Goal: Task Accomplishment & Management: Complete application form

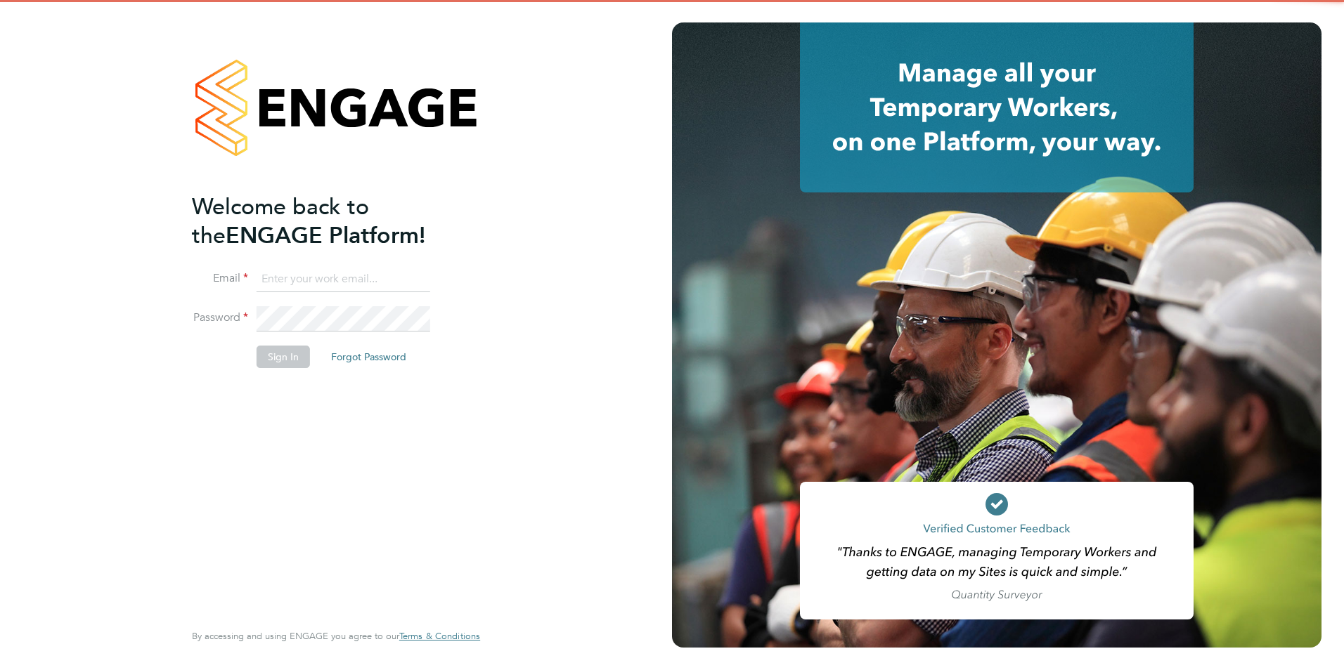
type input "Chloe.Whittall@linsco.com"
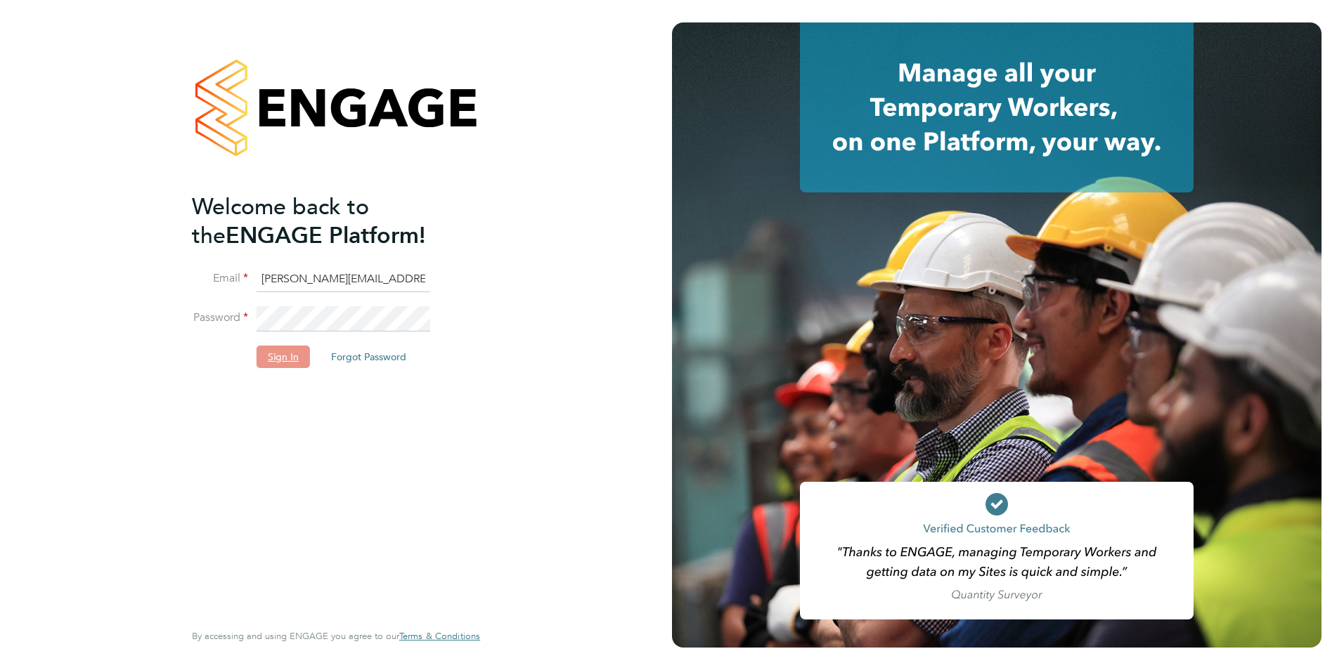
click at [287, 354] on button "Sign In" at bounding box center [283, 357] width 53 height 22
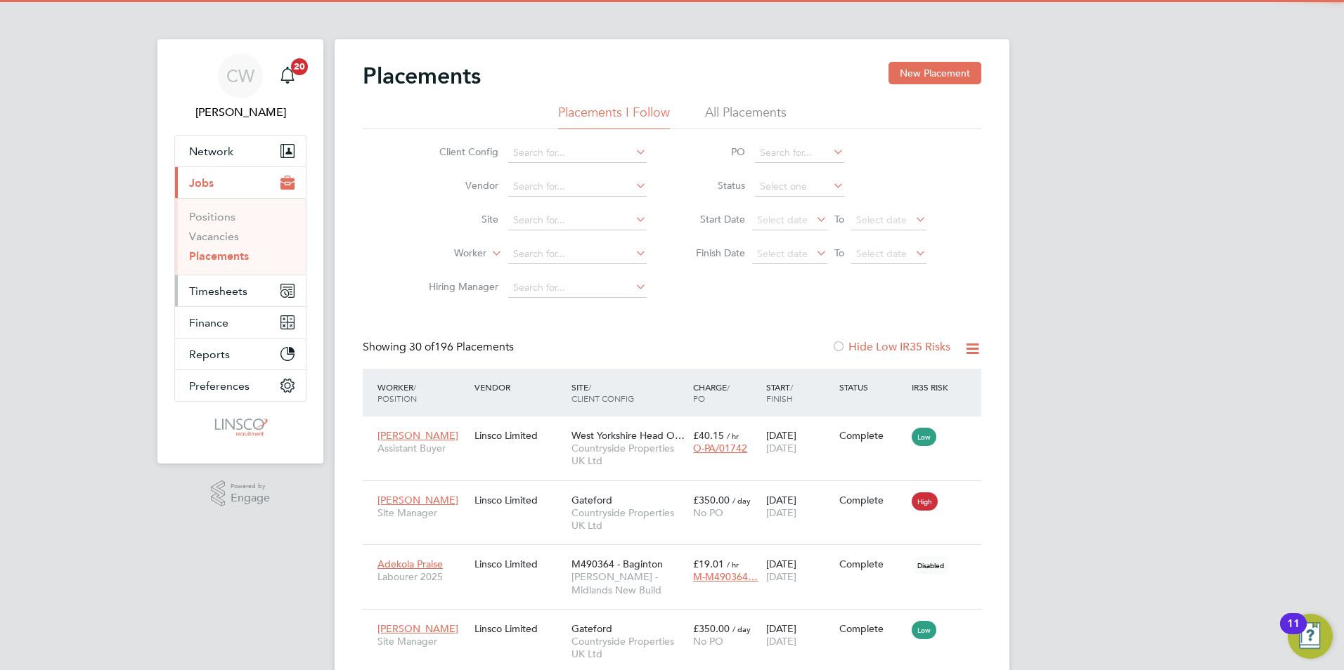
click at [235, 291] on span "Timesheets" at bounding box center [218, 291] width 58 height 13
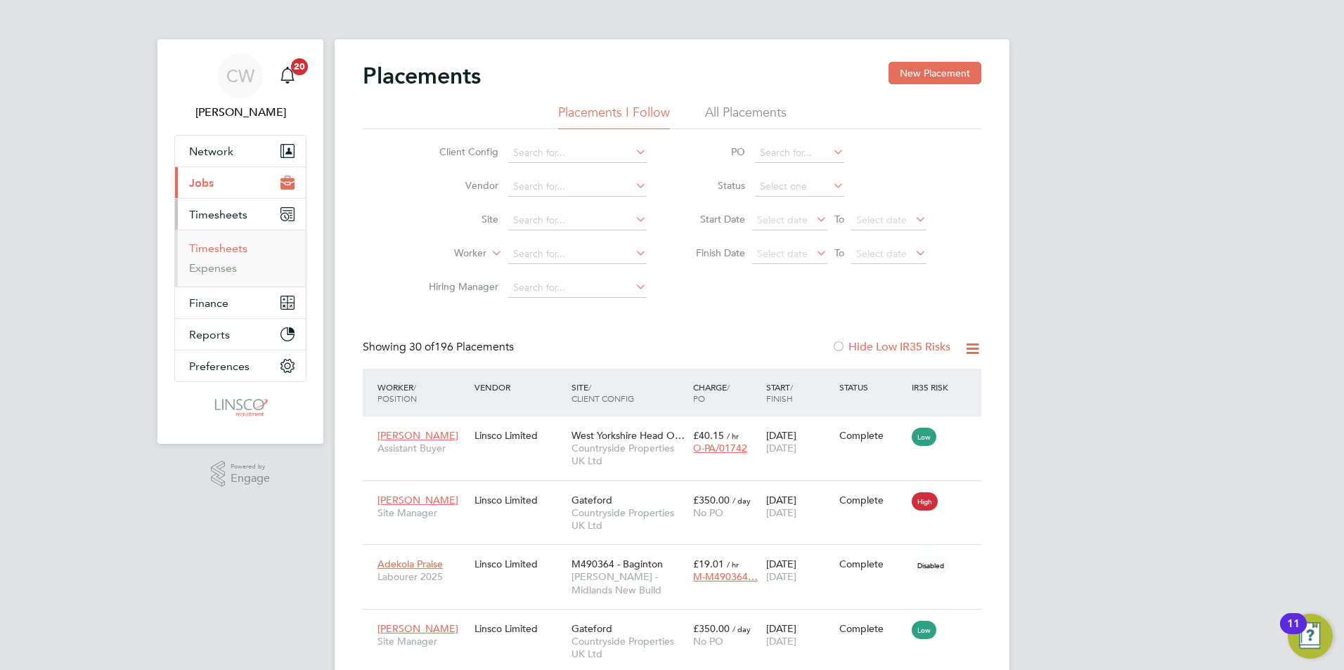
click at [239, 252] on link "Timesheets" at bounding box center [218, 248] width 58 height 13
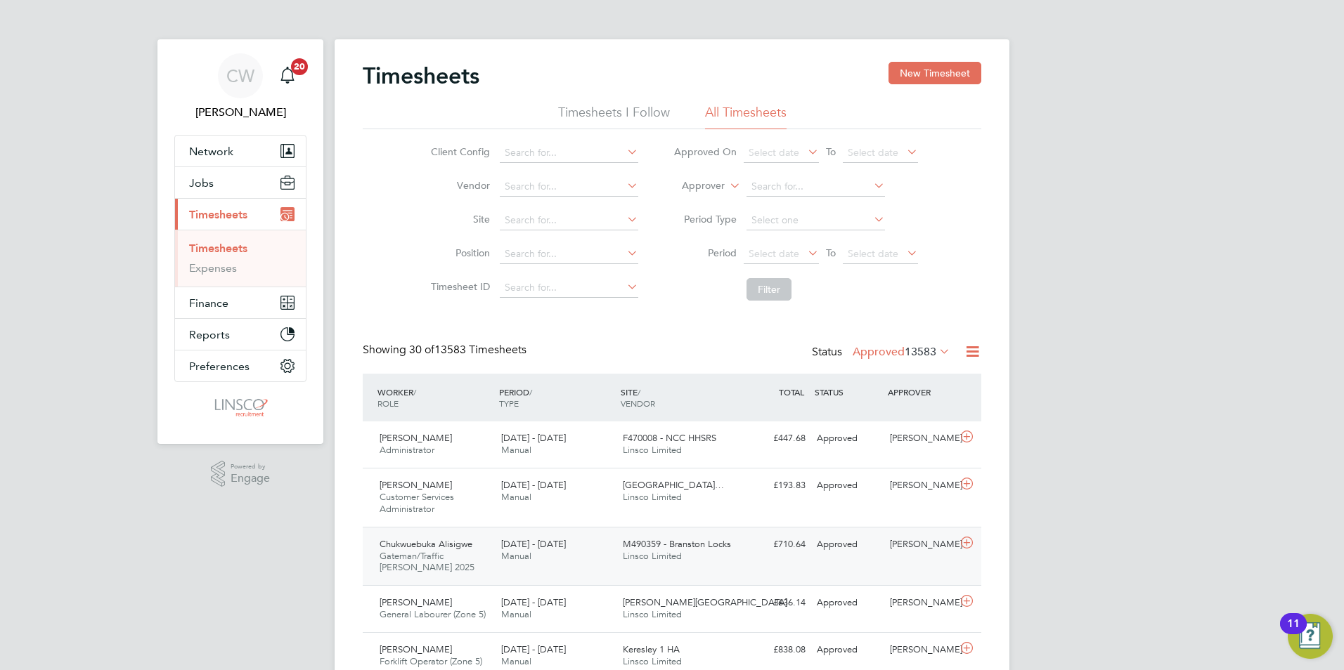
click at [474, 562] on div "Chukwuebuka Alisigwe Gateman/Traffic Marshall 2025 23 - 29 Aug 2025" at bounding box center [435, 556] width 122 height 47
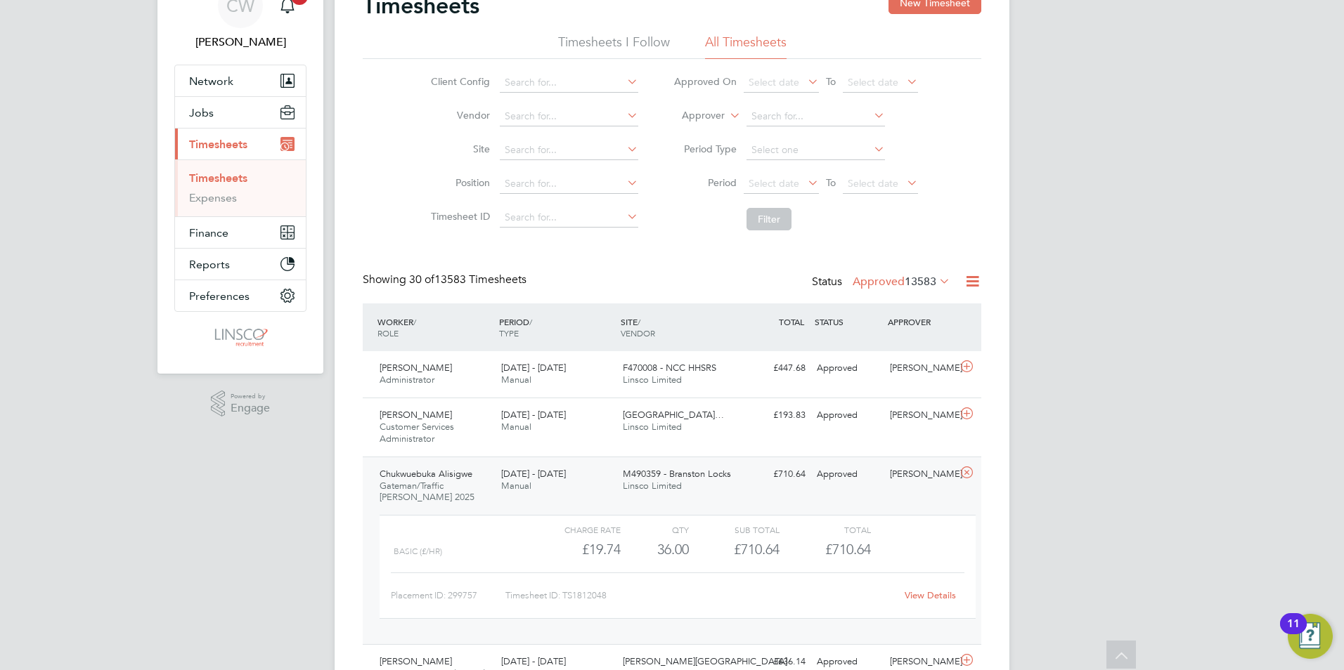
click at [931, 595] on link "View Details" at bounding box center [930, 596] width 51 height 12
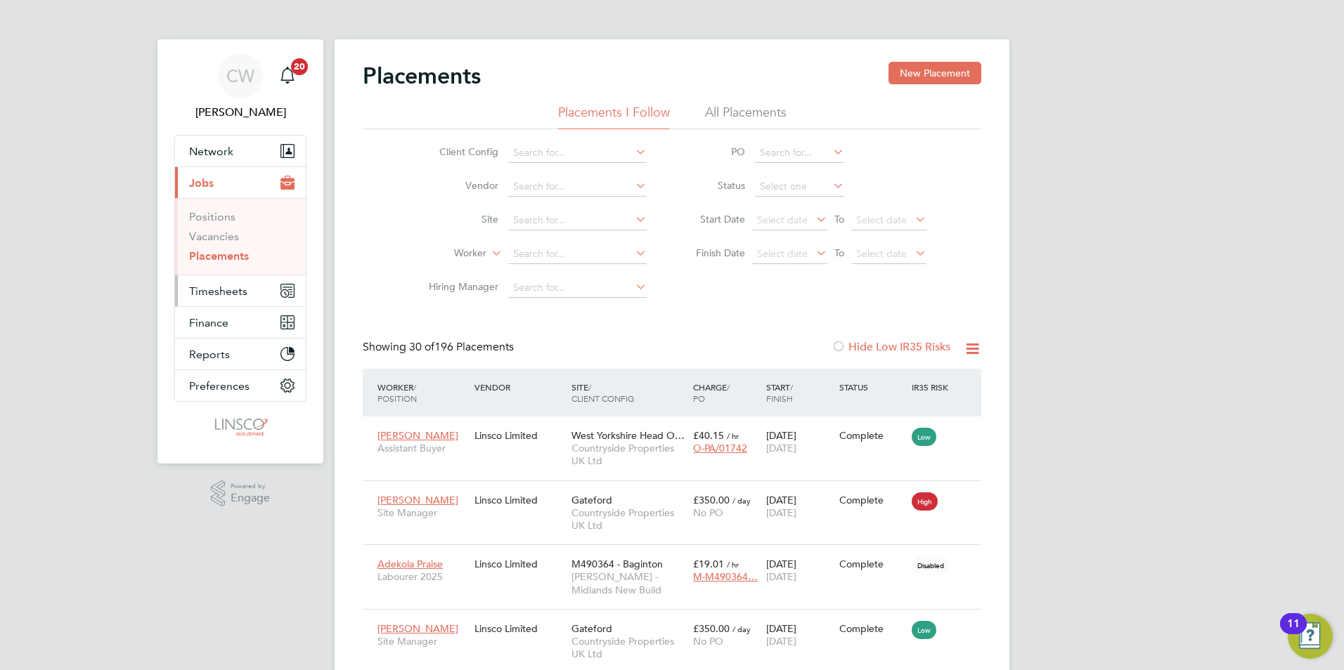
click at [247, 296] on button "Timesheets" at bounding box center [240, 291] width 131 height 31
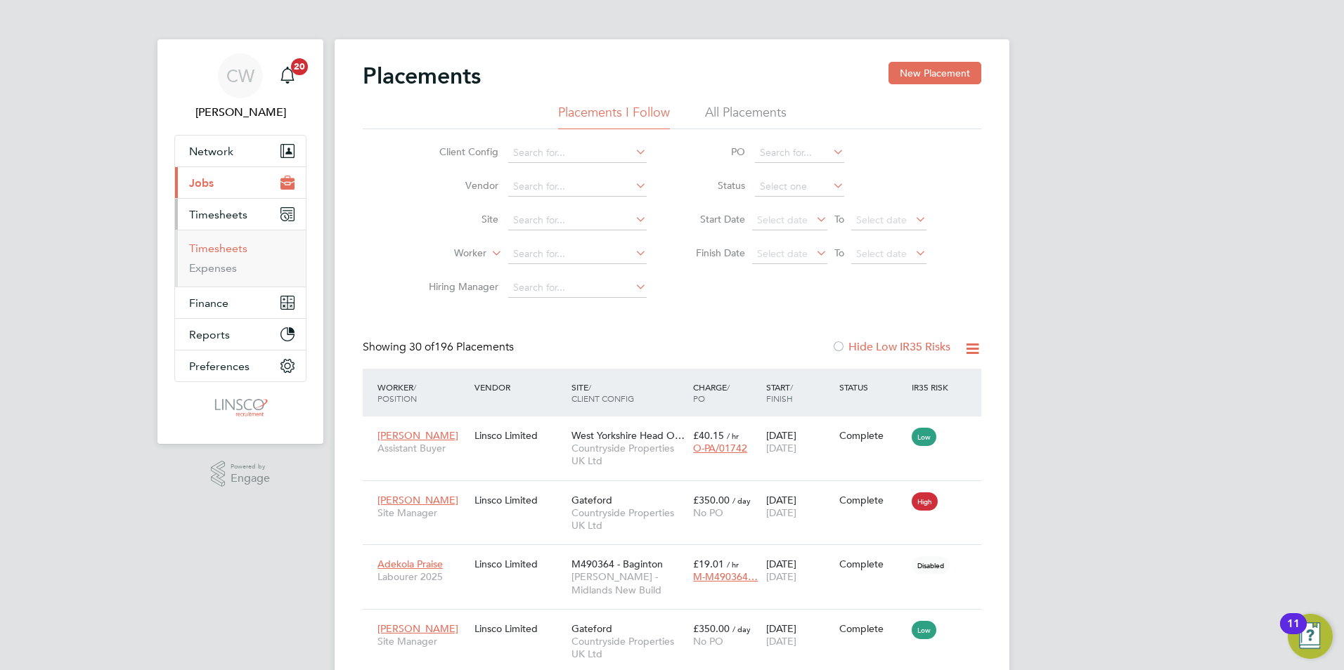
click at [221, 246] on link "Timesheets" at bounding box center [218, 248] width 58 height 13
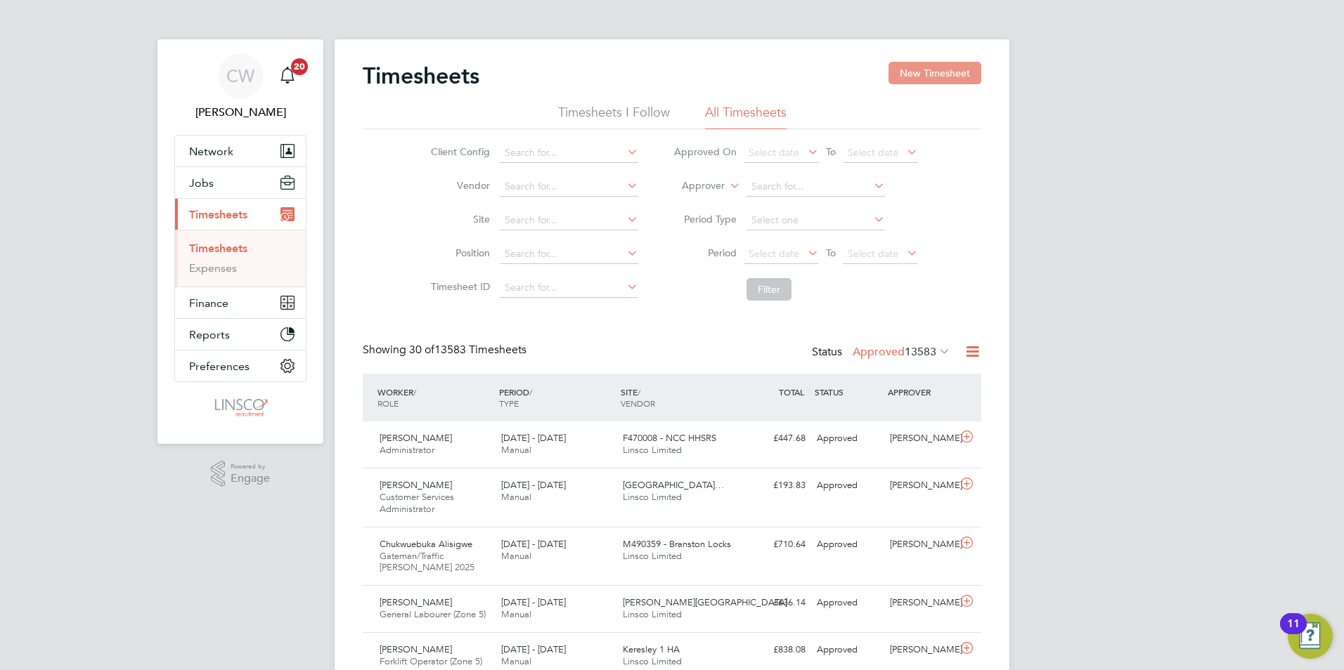
click at [935, 71] on button "New Timesheet" at bounding box center [934, 73] width 93 height 22
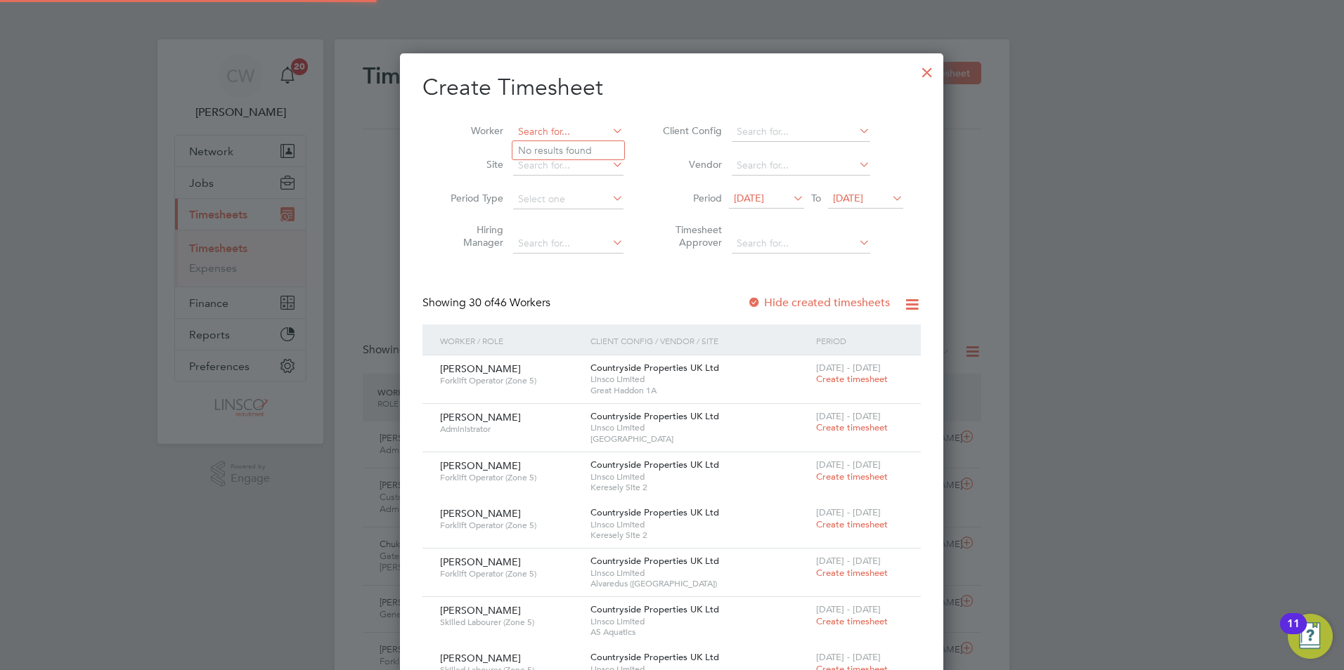
click at [553, 136] on input at bounding box center [568, 132] width 110 height 20
click at [542, 143] on li "[PERSON_NAME] is" at bounding box center [569, 150] width 114 height 19
type input "[PERSON_NAME]"
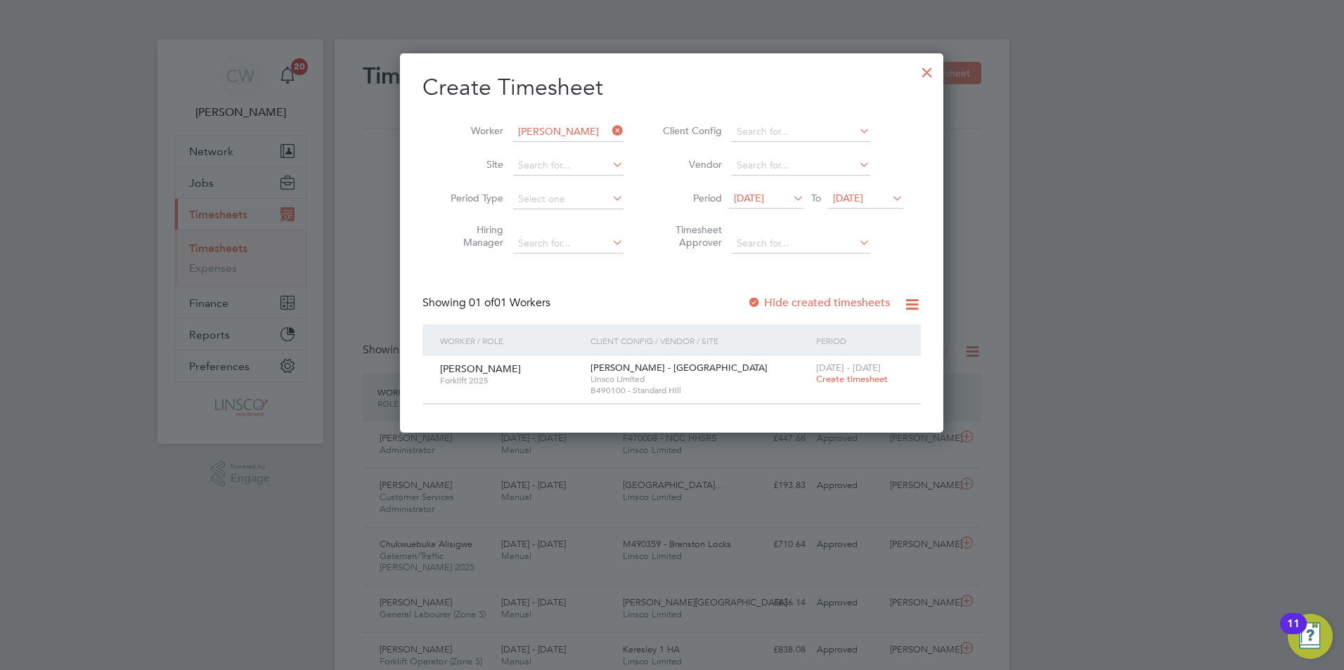
click at [866, 382] on span "Create timesheet" at bounding box center [852, 379] width 72 height 12
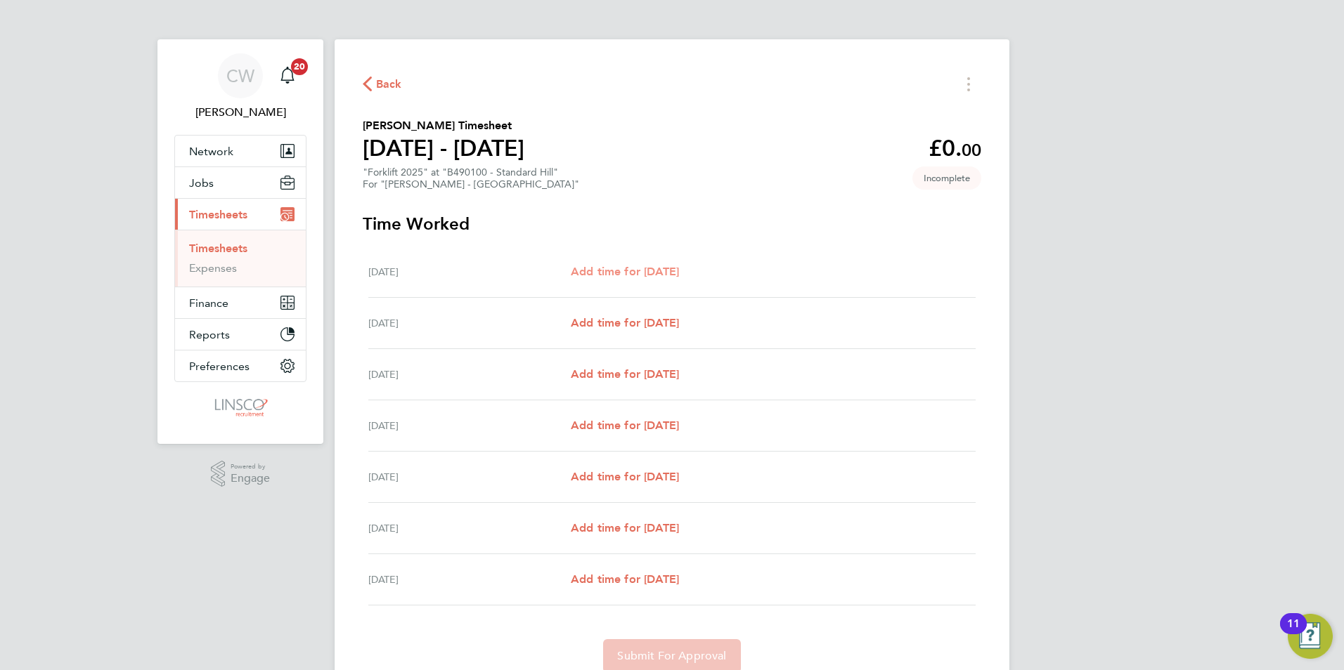
click at [652, 273] on span "Add time for [DATE]" at bounding box center [625, 271] width 108 height 13
select select "60"
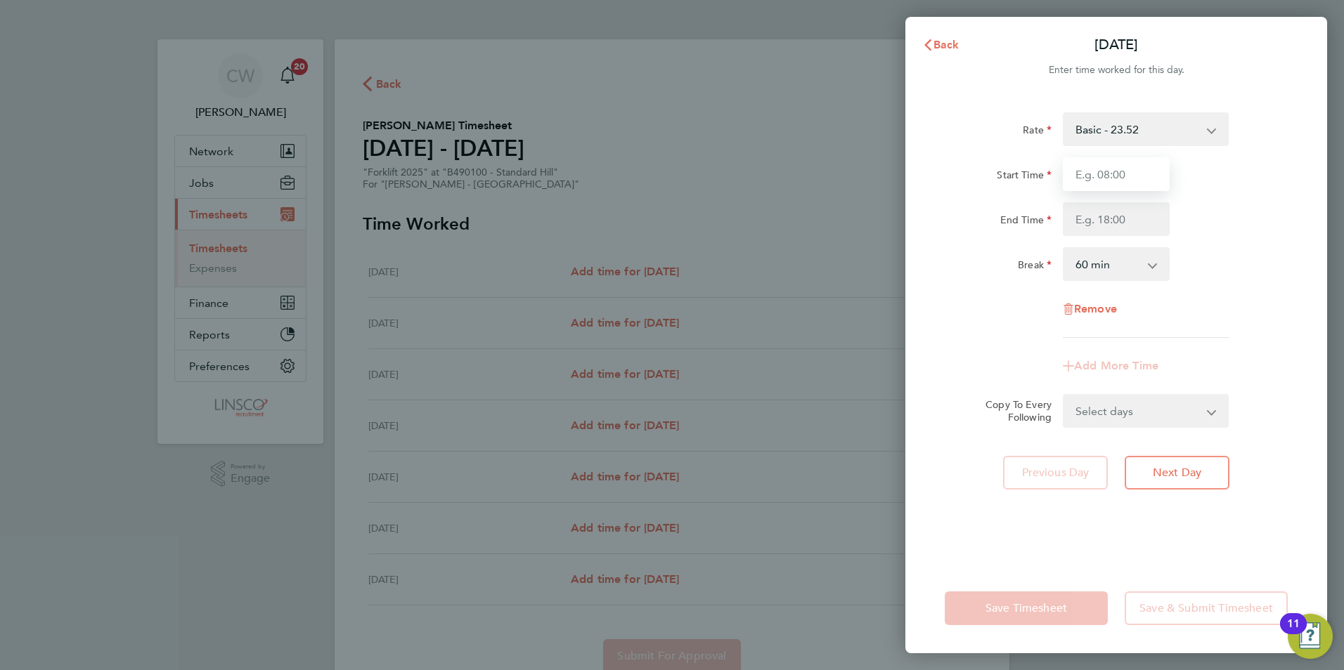
click at [1108, 171] on input "Start Time" at bounding box center [1116, 174] width 107 height 34
type input "07:30"
type input "16:30"
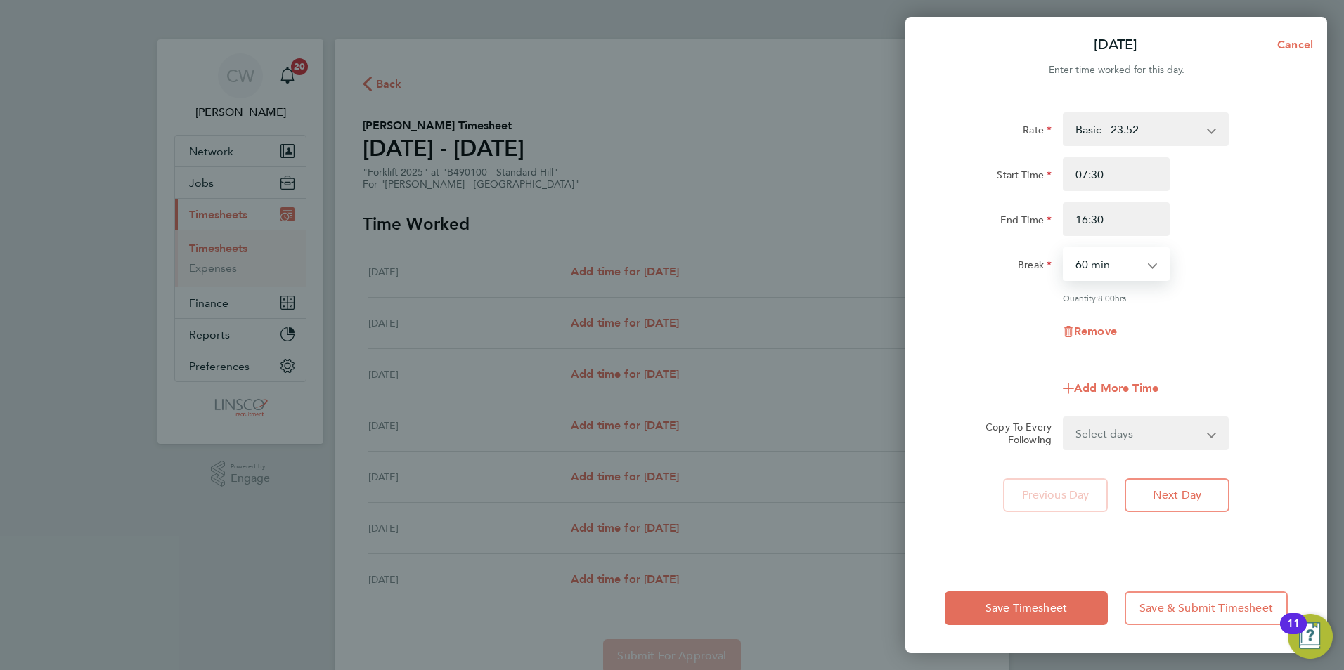
click at [1146, 257] on select "0 min 15 min 30 min 45 min 60 min 75 min 90 min" at bounding box center [1107, 264] width 87 height 31
select select "0"
click at [1064, 249] on select "0 min 15 min 30 min 45 min 60 min 75 min 90 min" at bounding box center [1107, 264] width 87 height 31
click at [1158, 491] on span "Next Day" at bounding box center [1177, 495] width 48 height 14
select select "60"
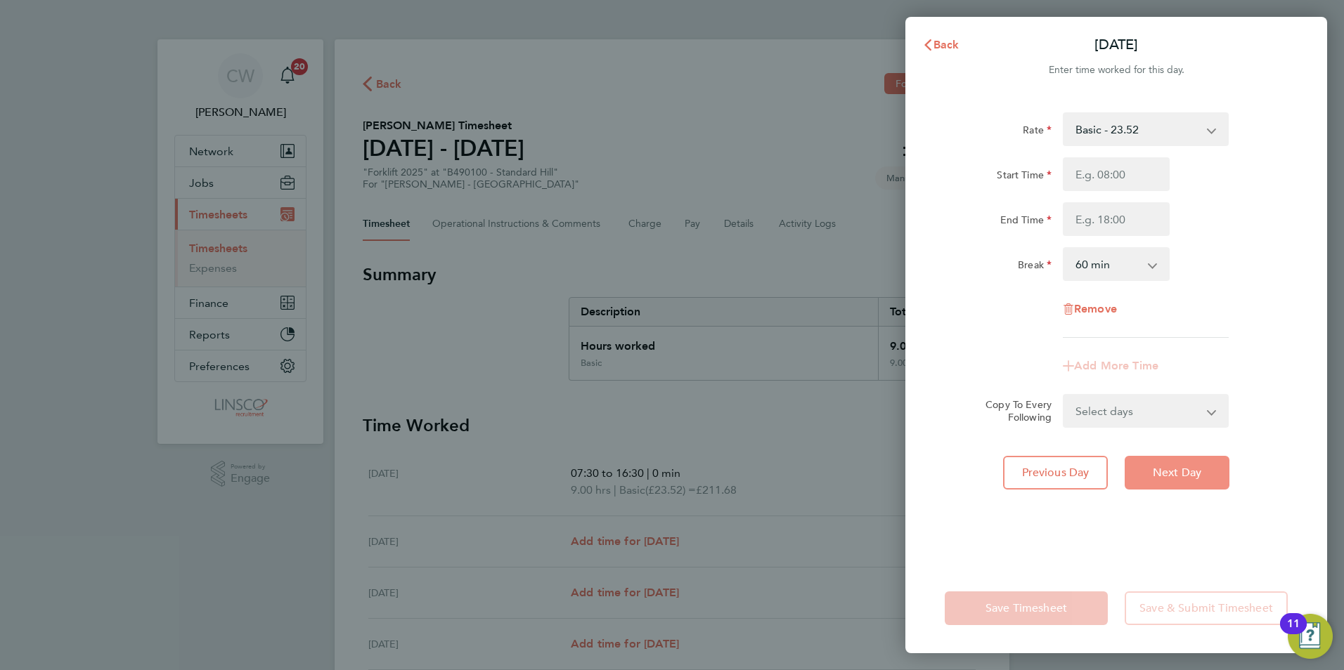
click at [1181, 474] on span "Next Day" at bounding box center [1177, 473] width 48 height 14
select select "60"
click at [1180, 482] on button "Next Day" at bounding box center [1177, 473] width 105 height 34
select select "60"
click at [1101, 171] on input "Start Time" at bounding box center [1116, 174] width 107 height 34
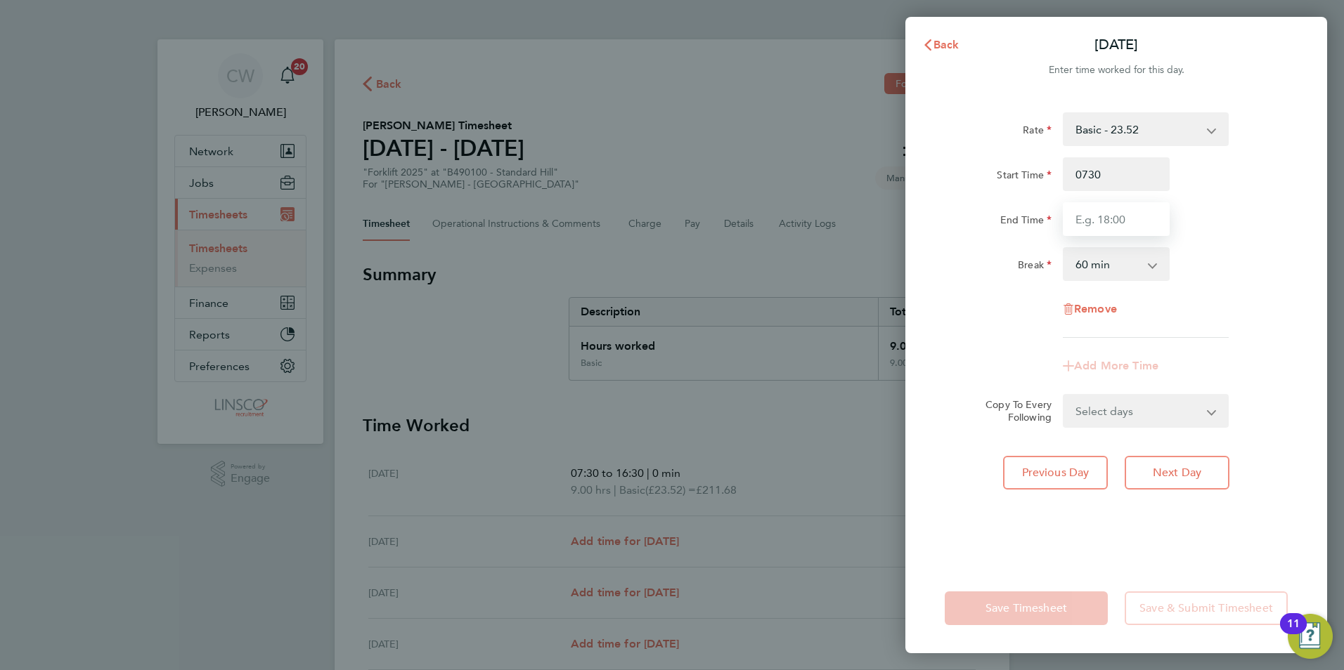
type input "07:30"
type input "16:30"
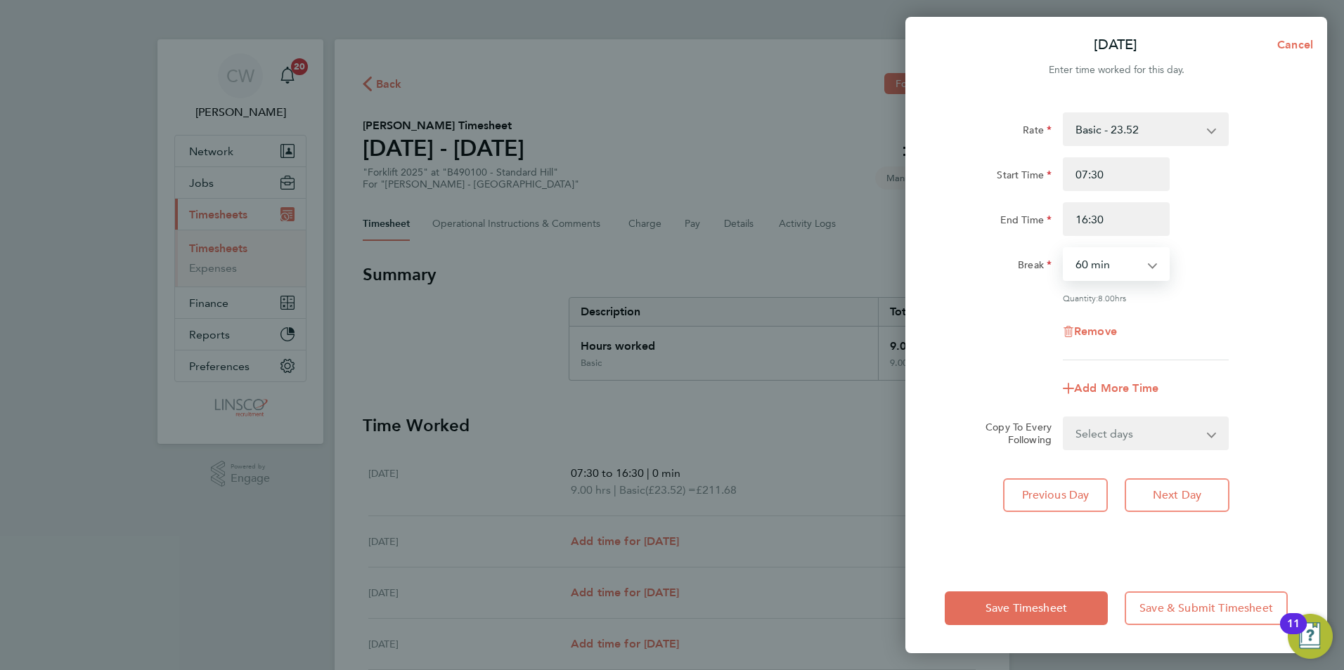
click at [1115, 250] on select "0 min 15 min 30 min 45 min 60 min 75 min 90 min" at bounding box center [1107, 264] width 87 height 31
select select "0"
click at [1064, 249] on select "0 min 15 min 30 min 45 min 60 min 75 min 90 min" at bounding box center [1107, 264] width 87 height 31
click at [1179, 500] on span "Next Day" at bounding box center [1177, 495] width 48 height 14
select select "60"
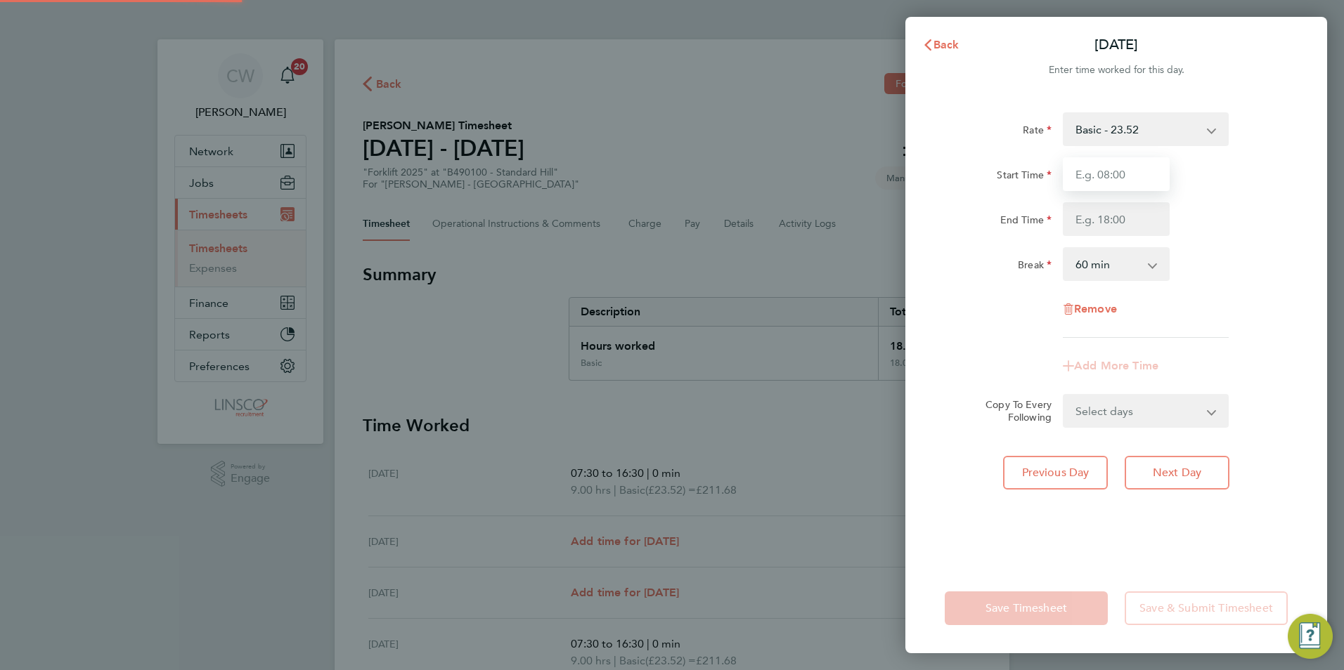
click at [1101, 178] on input "Start Time" at bounding box center [1116, 174] width 107 height 34
type input "07:30"
type input "16:30"
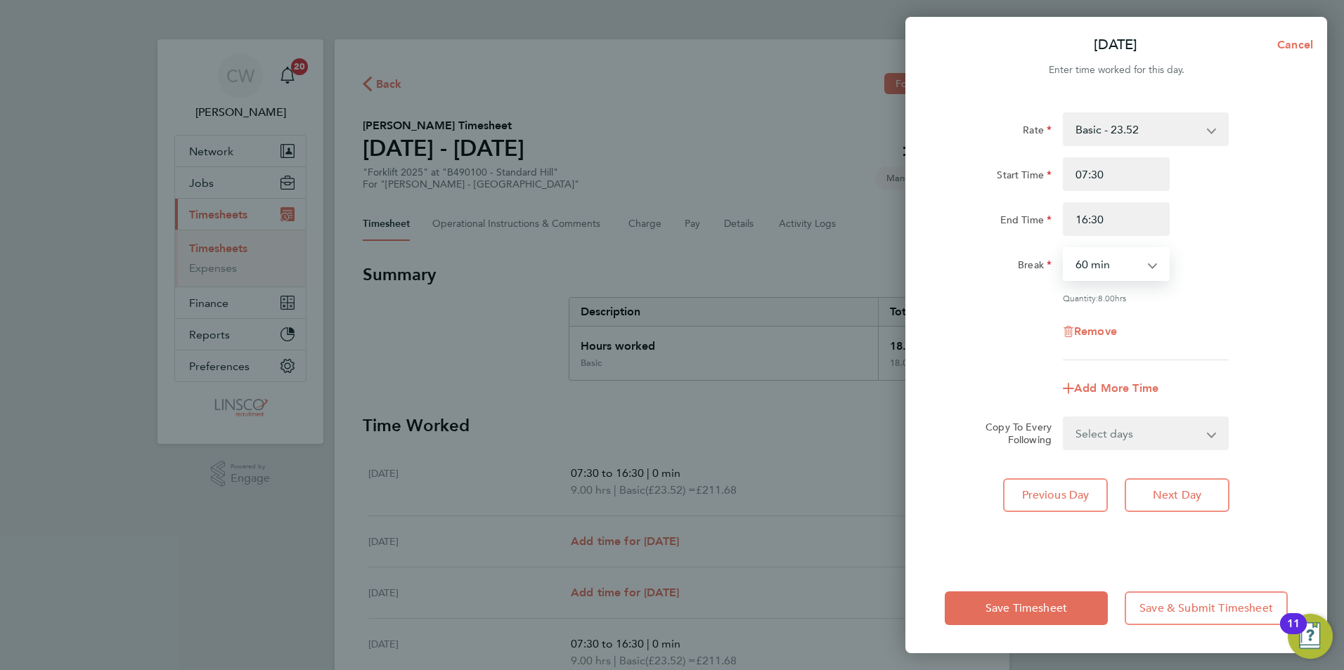
drag, startPoint x: 1114, startPoint y: 257, endPoint x: 1115, endPoint y: 280, distance: 22.5
click at [1115, 257] on select "0 min 15 min 30 min 45 min 60 min 75 min 90 min" at bounding box center [1107, 264] width 87 height 31
select select "0"
click at [1064, 249] on select "0 min 15 min 30 min 45 min 60 min 75 min 90 min" at bounding box center [1107, 264] width 87 height 31
click at [1181, 500] on span "Next Day" at bounding box center [1177, 495] width 48 height 14
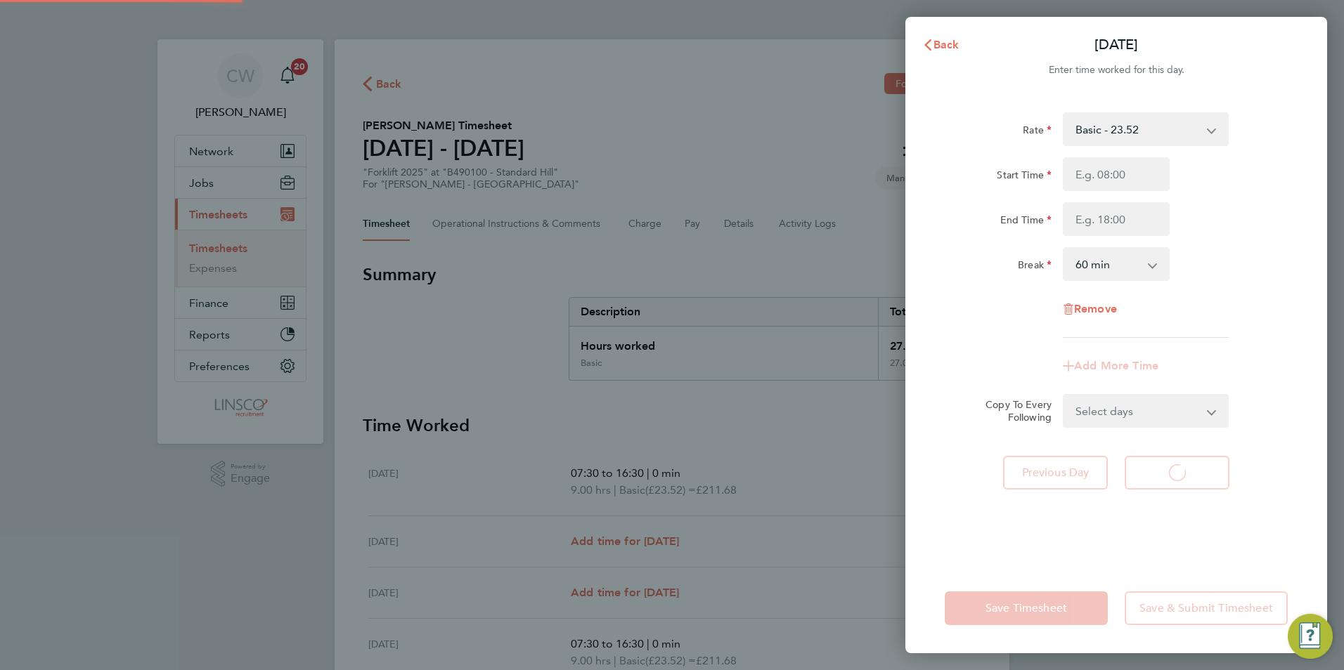
select select "60"
click at [1090, 177] on input "Start Time" at bounding box center [1116, 174] width 107 height 34
type input "07:30"
type input "16:30"
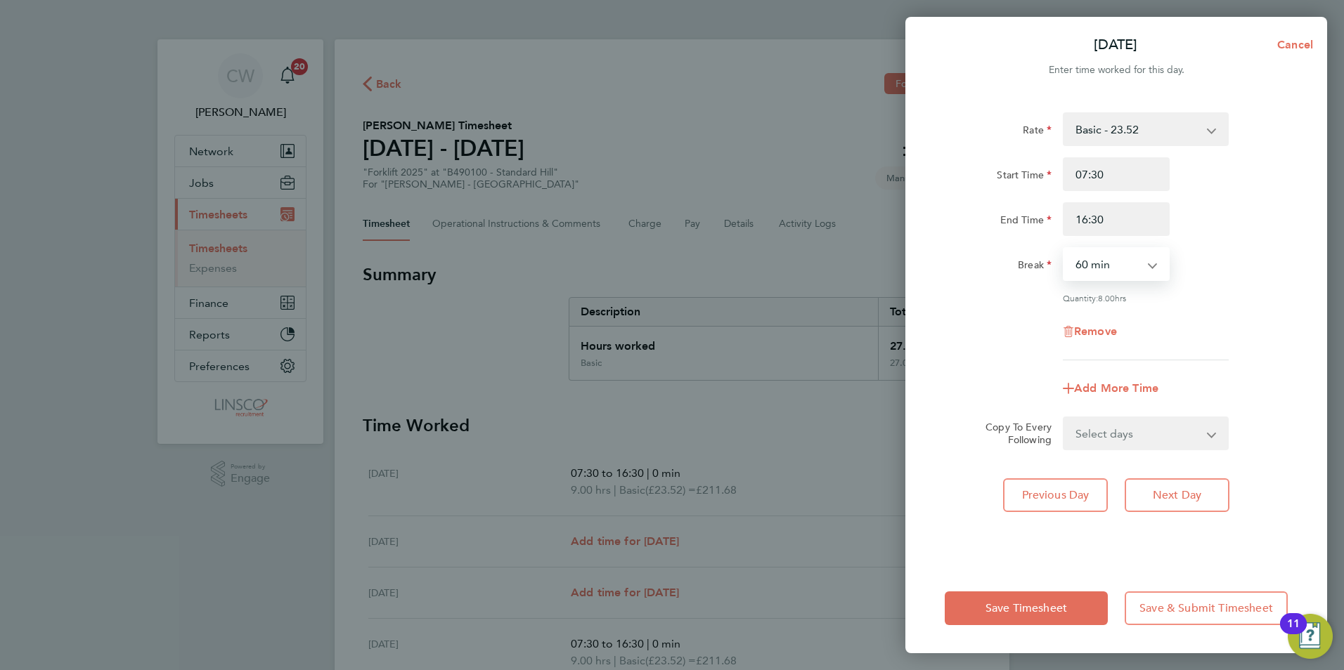
click at [1127, 264] on select "0 min 15 min 30 min 45 min 60 min 75 min 90 min" at bounding box center [1107, 264] width 87 height 31
select select "0"
click at [1064, 249] on select "0 min 15 min 30 min 45 min 60 min 75 min 90 min" at bounding box center [1107, 264] width 87 height 31
click at [1180, 488] on span "Next Day" at bounding box center [1177, 495] width 48 height 14
select select "60"
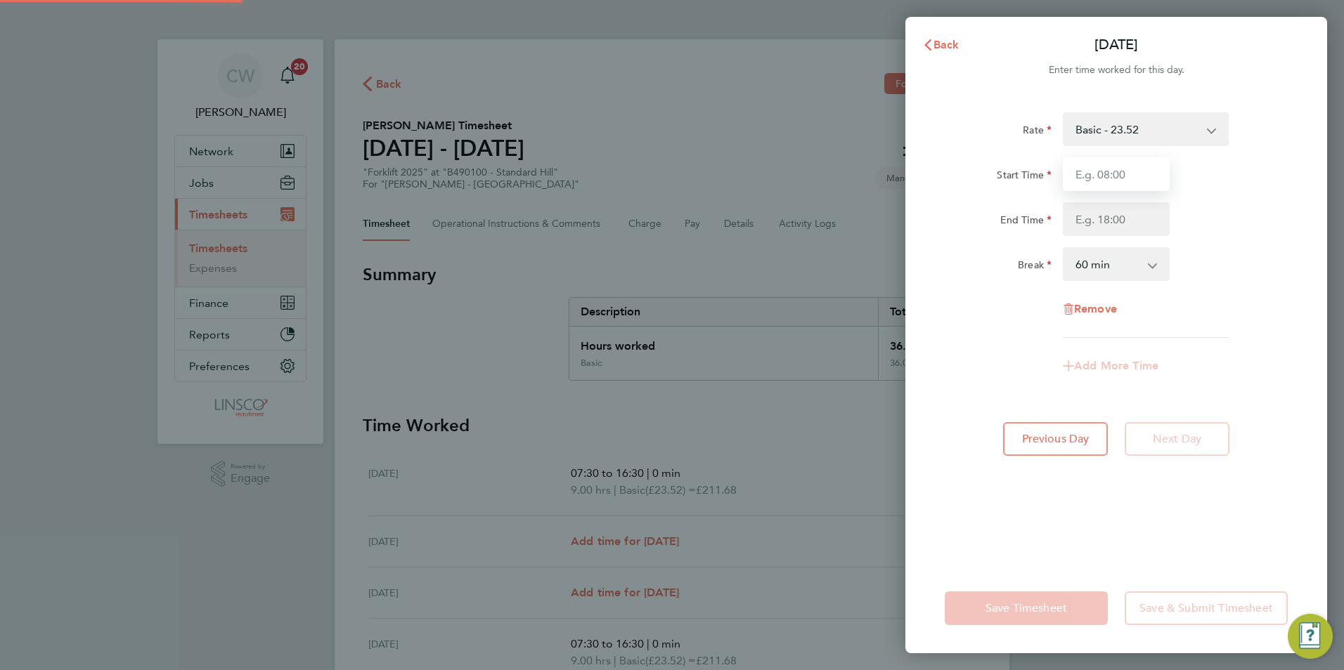
click at [1108, 179] on input "Start Time" at bounding box center [1116, 174] width 107 height 34
type input "07:30"
type input "16:30"
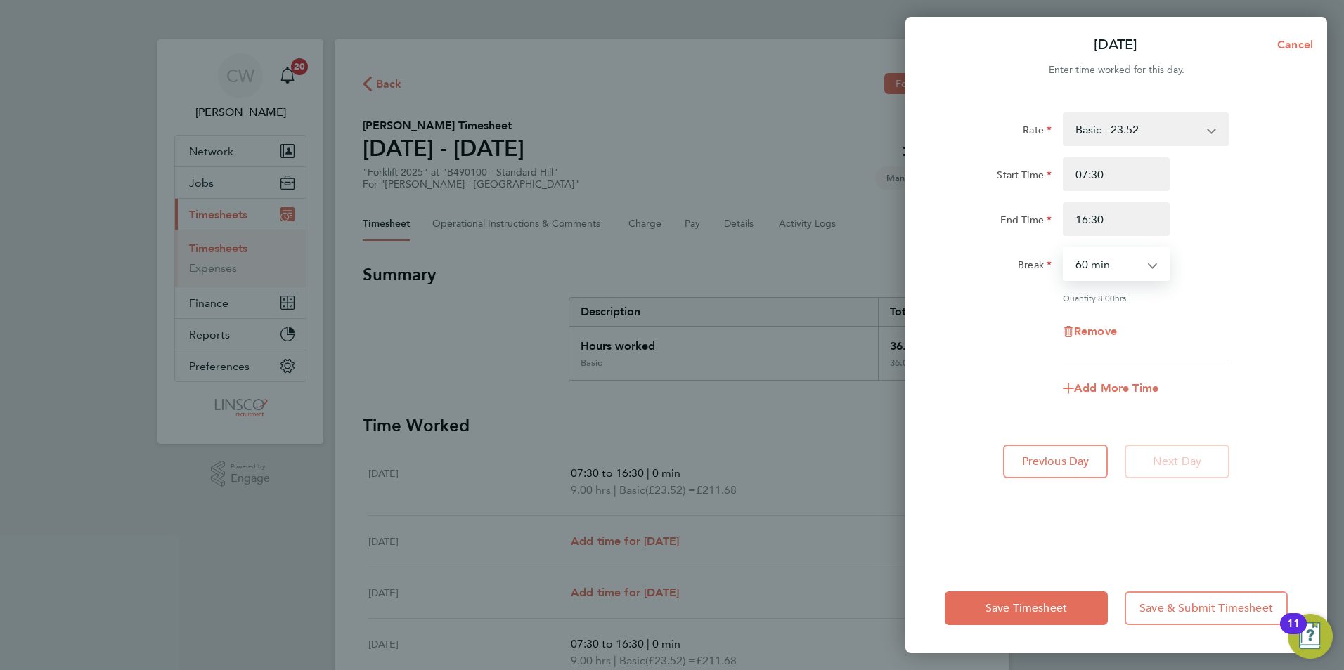
click at [1106, 261] on select "0 min 15 min 30 min 45 min 60 min 75 min 90 min" at bounding box center [1107, 264] width 87 height 31
select select "0"
click at [1064, 249] on select "0 min 15 min 30 min 45 min 60 min 75 min 90 min" at bounding box center [1107, 264] width 87 height 31
click at [1190, 617] on button "Save & Submit Timesheet" at bounding box center [1206, 609] width 163 height 34
